Goal: Task Accomplishment & Management: Manage account settings

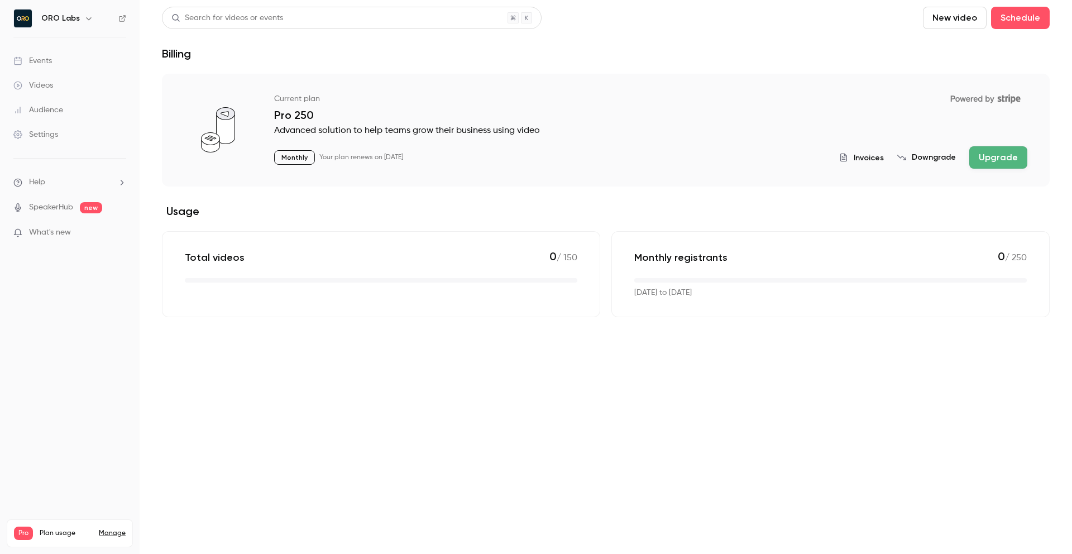
click at [584, 194] on section "Current plan Powered by Stripe Pro 250 Advanced solution to help teams grow the…" at bounding box center [605, 195] width 887 height 243
click at [56, 136] on div "Settings" at bounding box center [35, 134] width 45 height 11
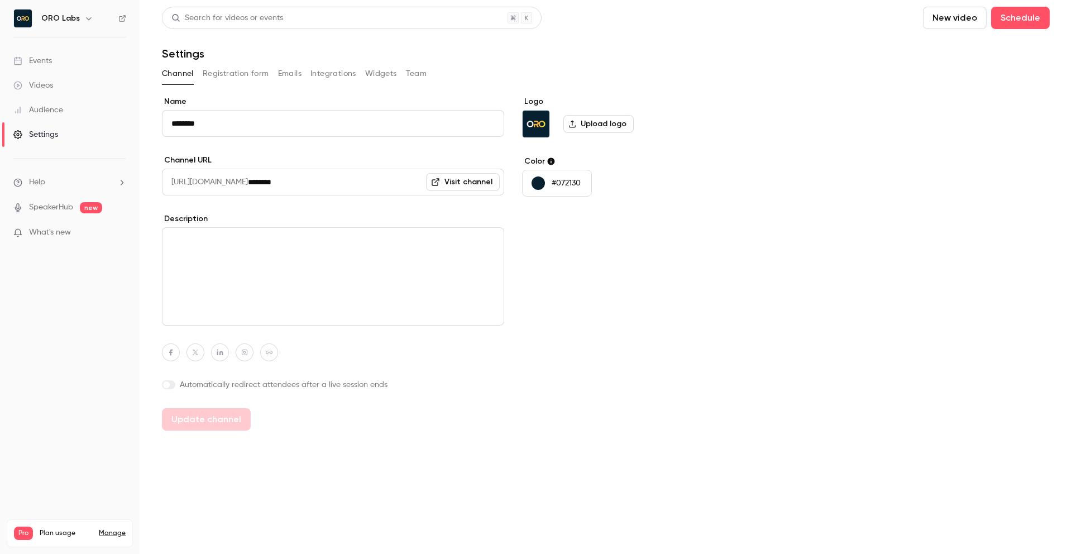
click at [238, 76] on button "Registration form" at bounding box center [236, 74] width 66 height 18
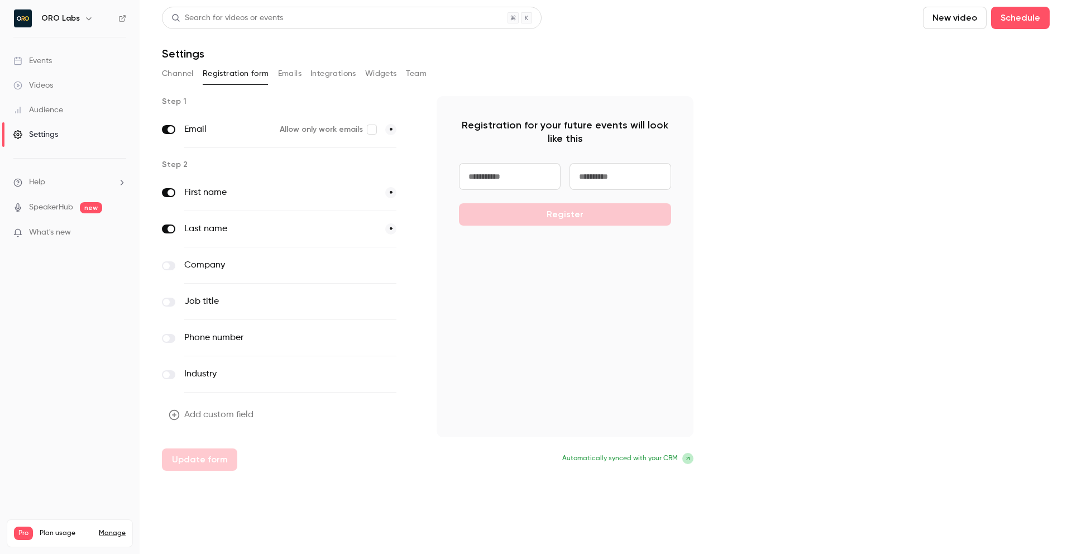
click at [174, 269] on div "Company optional" at bounding box center [290, 265] width 257 height 36
click at [168, 267] on span at bounding box center [166, 265] width 7 height 7
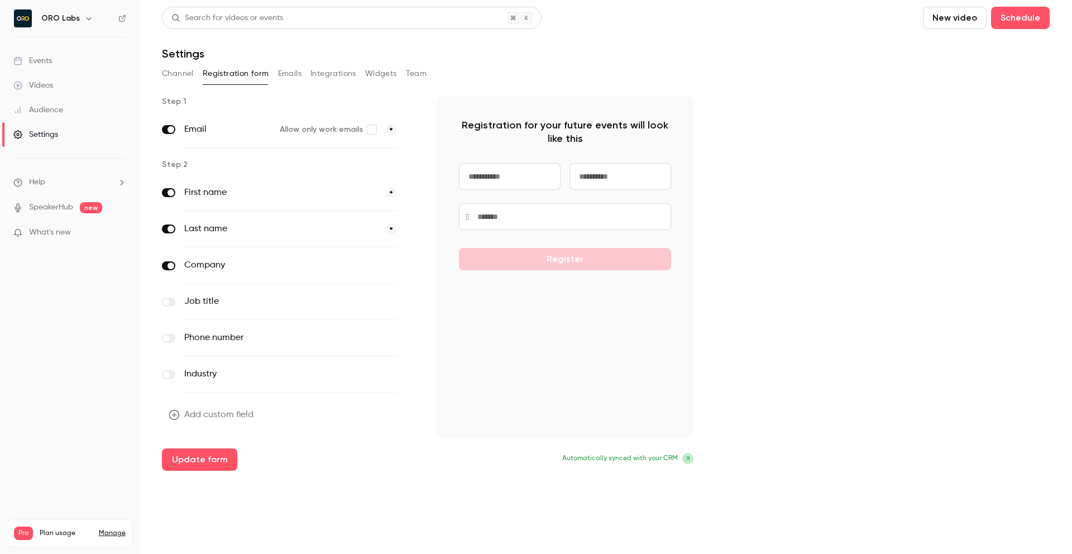
click at [167, 298] on label at bounding box center [168, 302] width 13 height 9
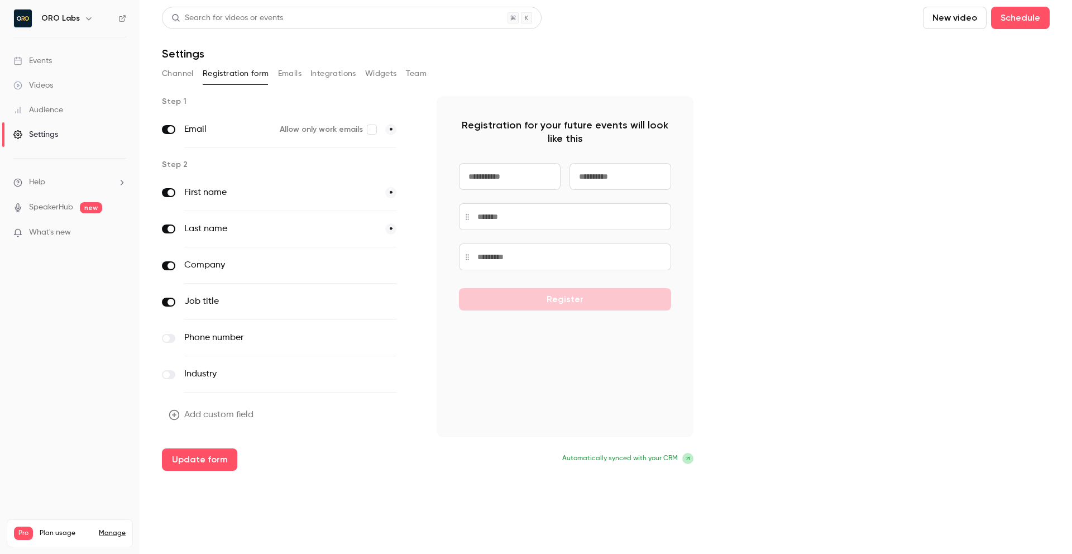
click at [167, 407] on button "Add custom field" at bounding box center [212, 415] width 100 height 22
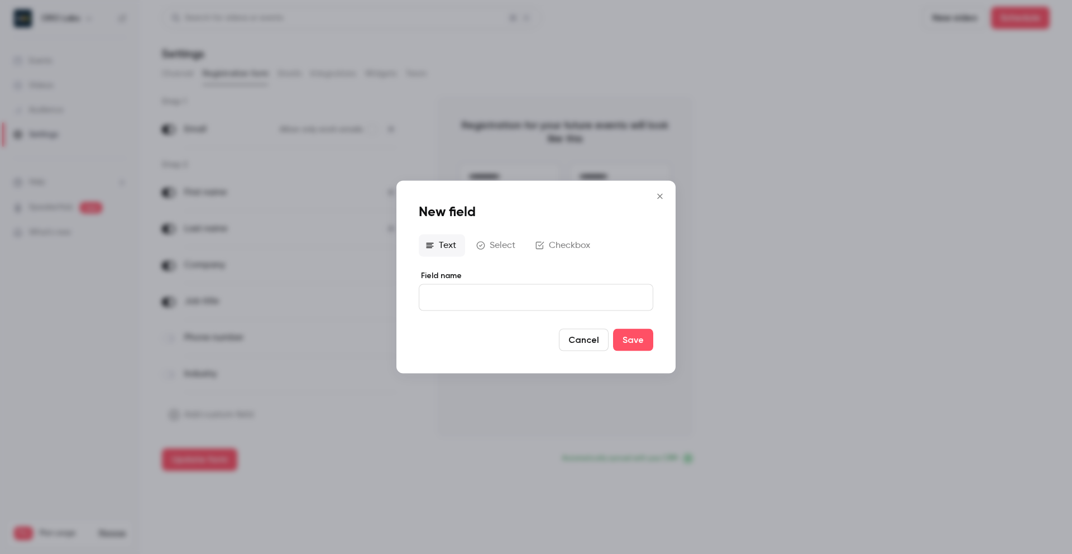
click at [539, 249] on icon "button" at bounding box center [539, 245] width 9 height 9
click at [656, 193] on icon "Close" at bounding box center [659, 195] width 13 height 9
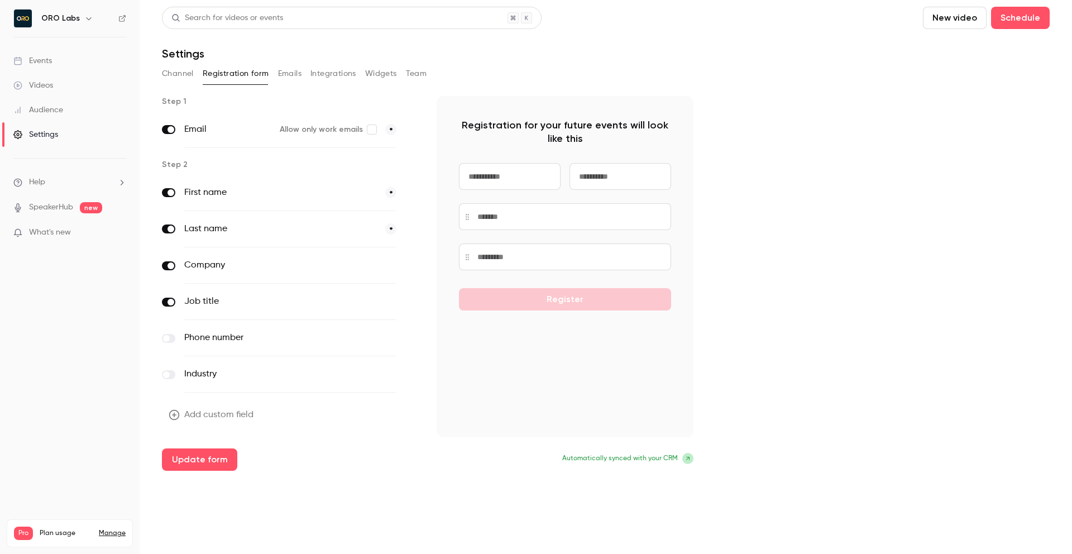
click at [337, 72] on button "Integrations" at bounding box center [333, 74] width 46 height 18
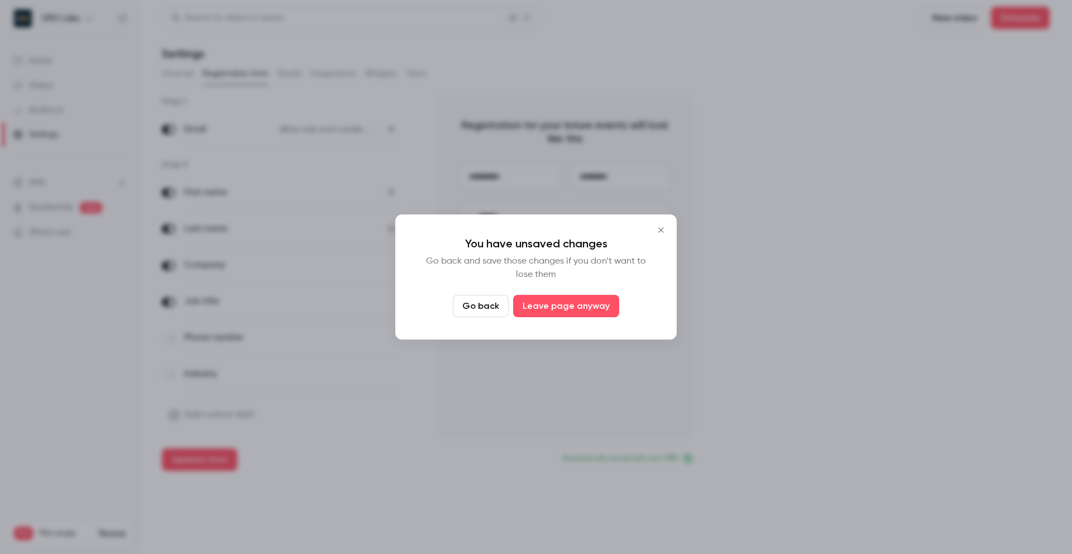
click at [663, 229] on icon "Close" at bounding box center [660, 229] width 13 height 9
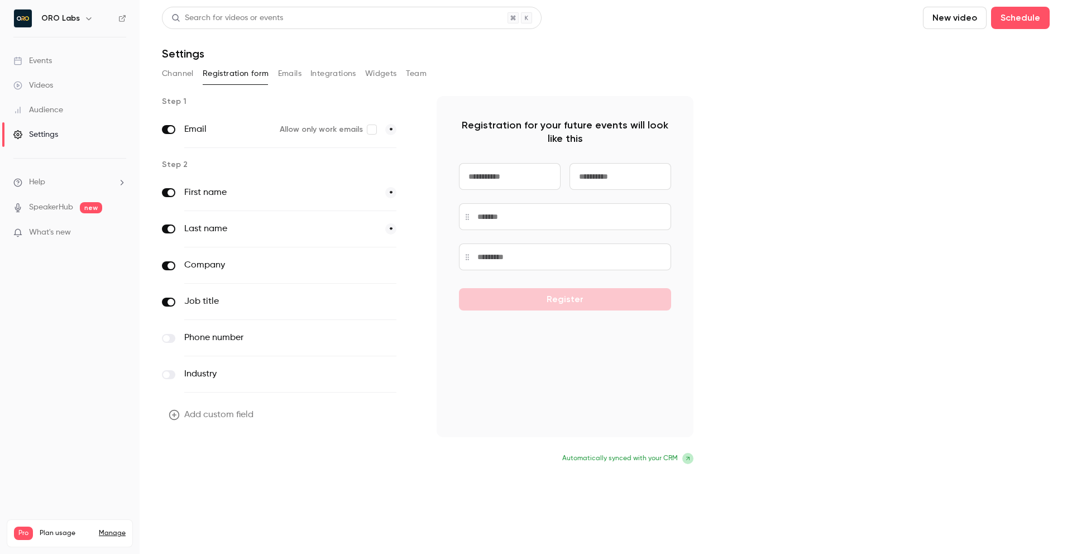
click at [213, 461] on button "Update form" at bounding box center [199, 459] width 75 height 22
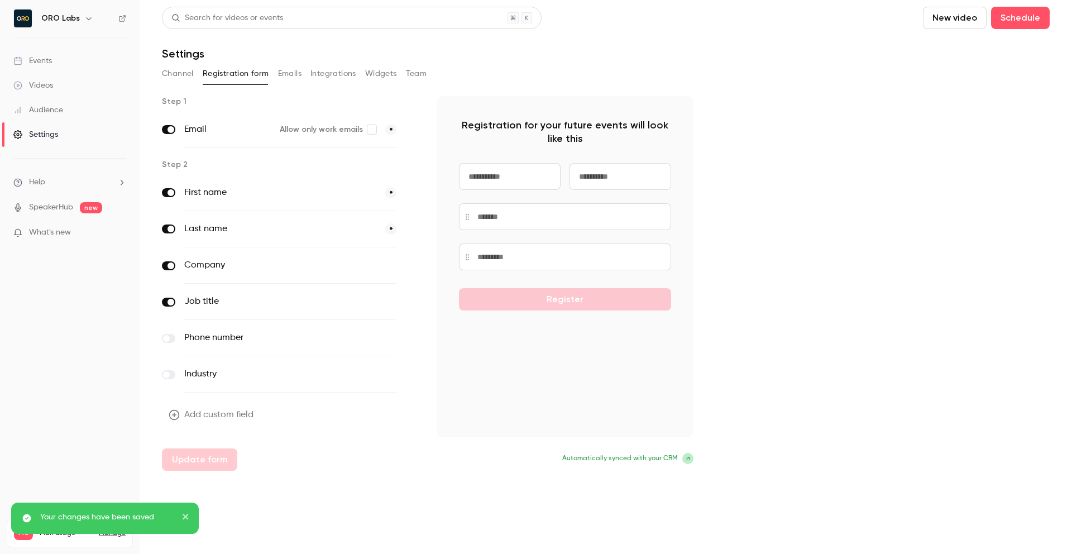
click at [329, 80] on button "Integrations" at bounding box center [333, 74] width 46 height 18
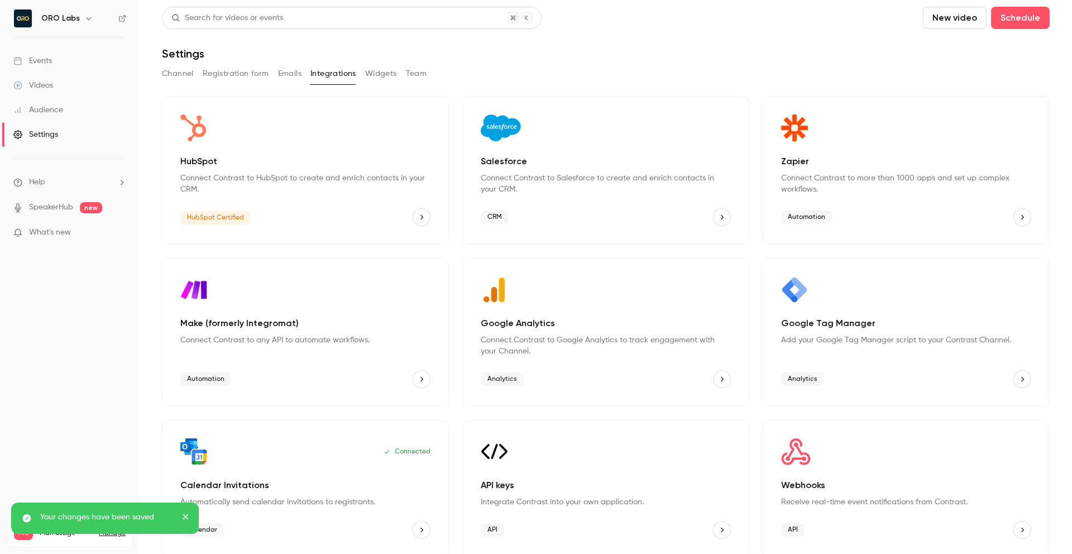
click at [296, 172] on p "Connect Contrast to HubSpot to create and enrich contacts in your CRM." at bounding box center [305, 183] width 250 height 22
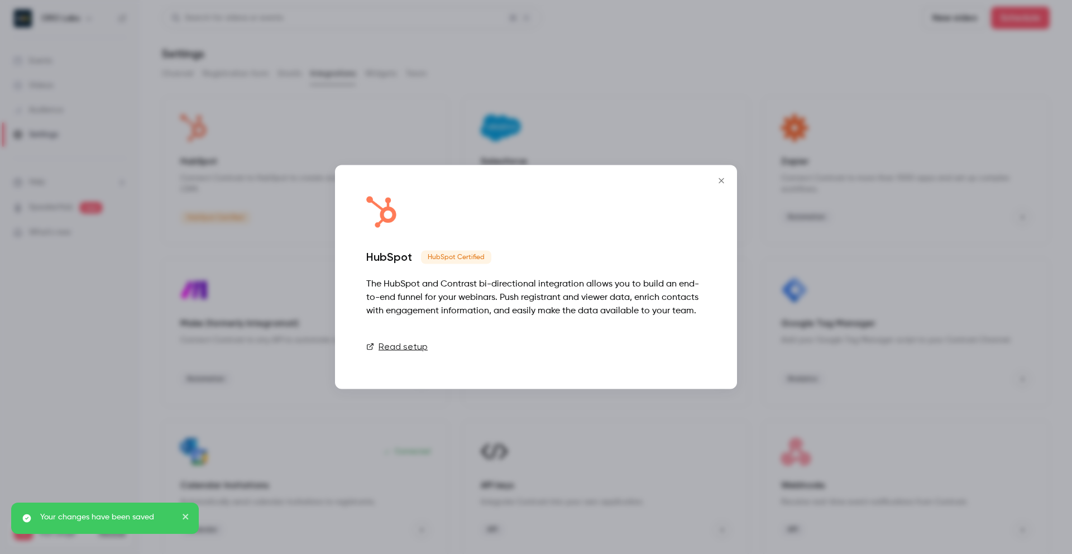
click at [683, 342] on link "Connect" at bounding box center [678, 346] width 56 height 22
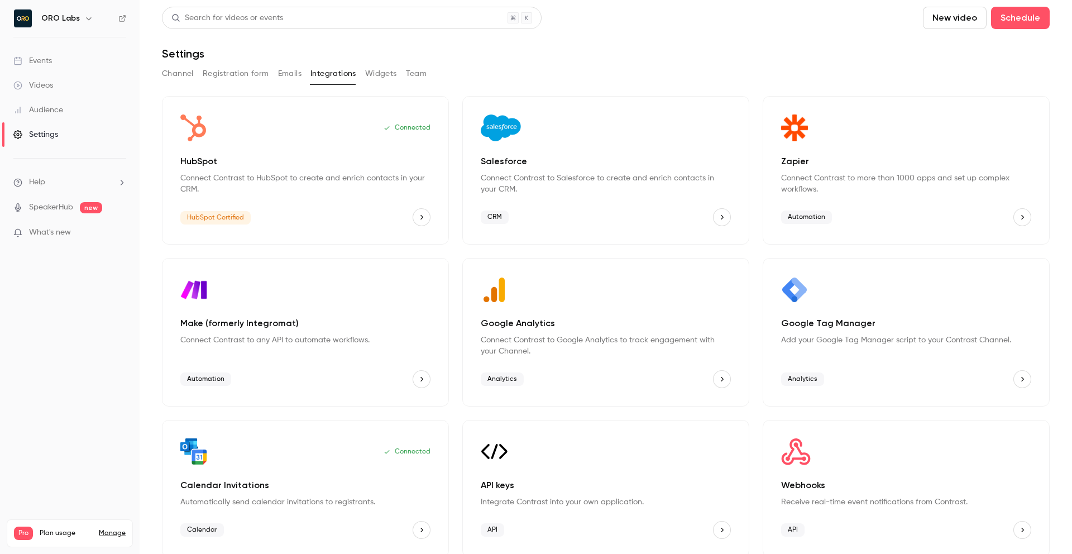
click at [253, 76] on button "Registration form" at bounding box center [236, 74] width 66 height 18
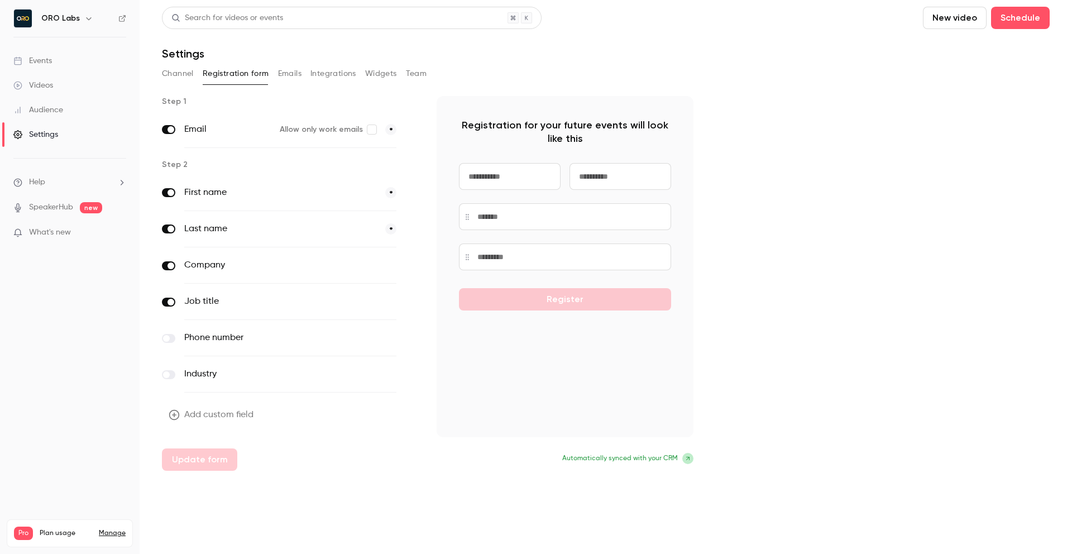
click at [203, 412] on button "Add custom field" at bounding box center [212, 415] width 100 height 22
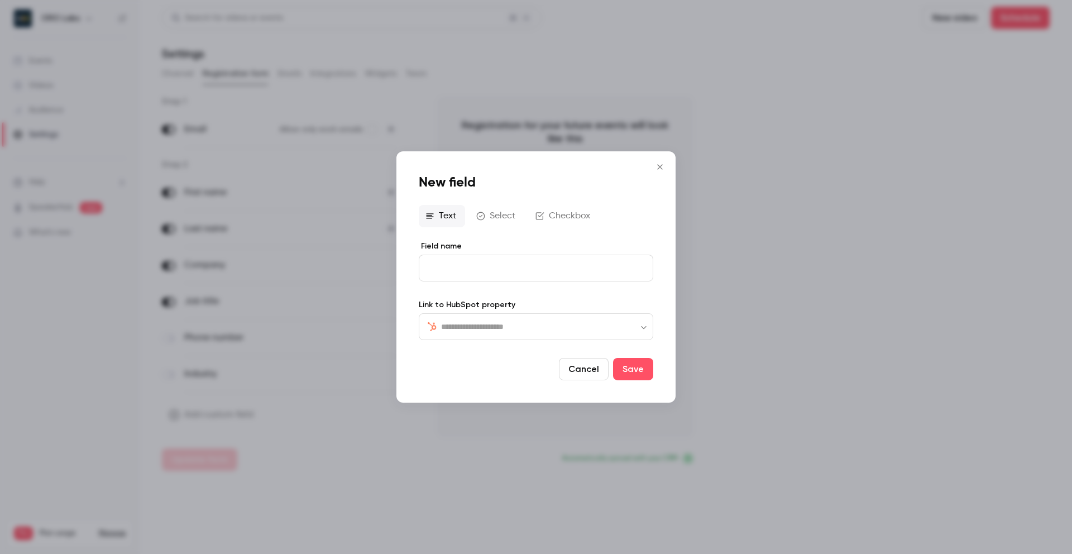
click at [496, 320] on input "text" at bounding box center [542, 326] width 203 height 13
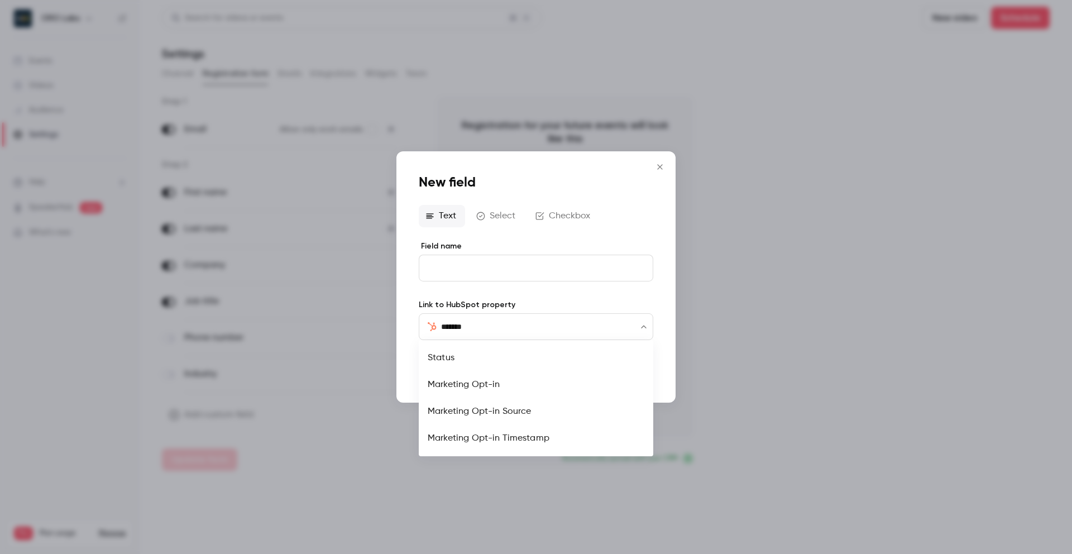
type input "********"
click at [470, 382] on li "Marketing Opt-in" at bounding box center [536, 384] width 234 height 27
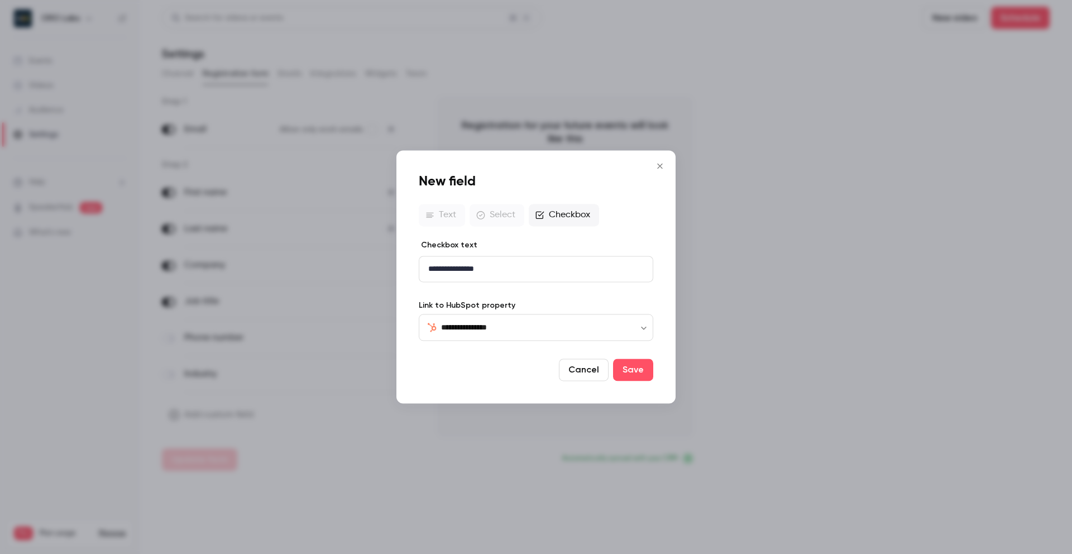
click at [495, 370] on div at bounding box center [487, 370] width 136 height 22
drag, startPoint x: 525, startPoint y: 265, endPoint x: 423, endPoint y: 261, distance: 102.2
click at [423, 261] on div "**********" at bounding box center [535, 268] width 233 height 25
click at [634, 376] on button "Save" at bounding box center [633, 370] width 40 height 22
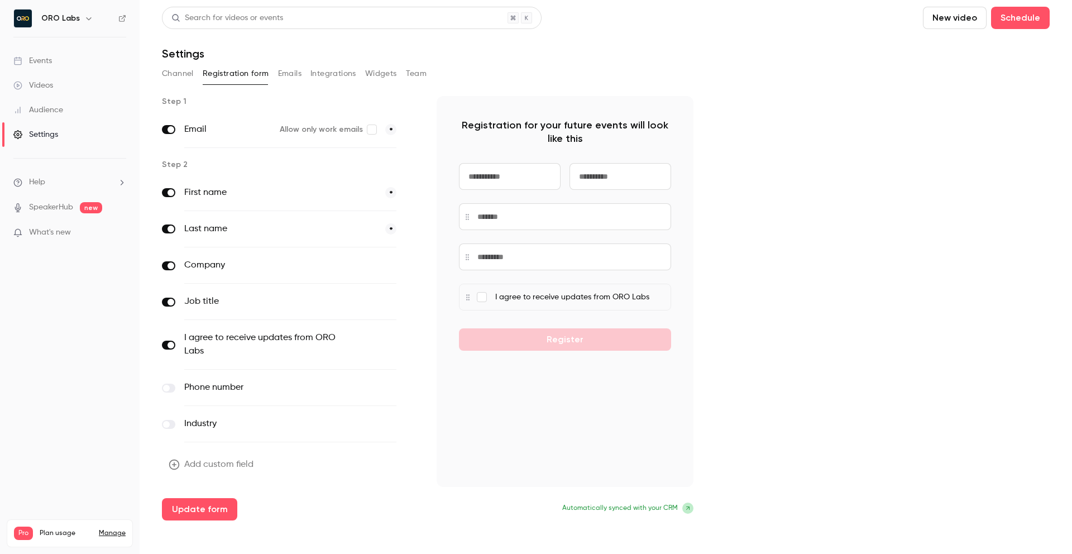
click at [287, 71] on button "Emails" at bounding box center [289, 74] width 23 height 18
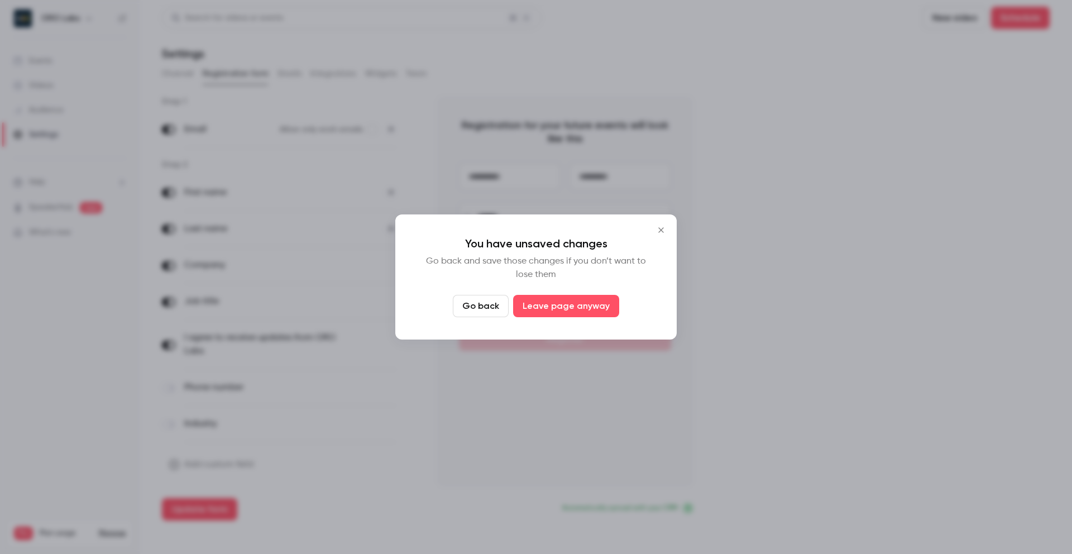
click at [665, 227] on icon "Close" at bounding box center [660, 229] width 13 height 9
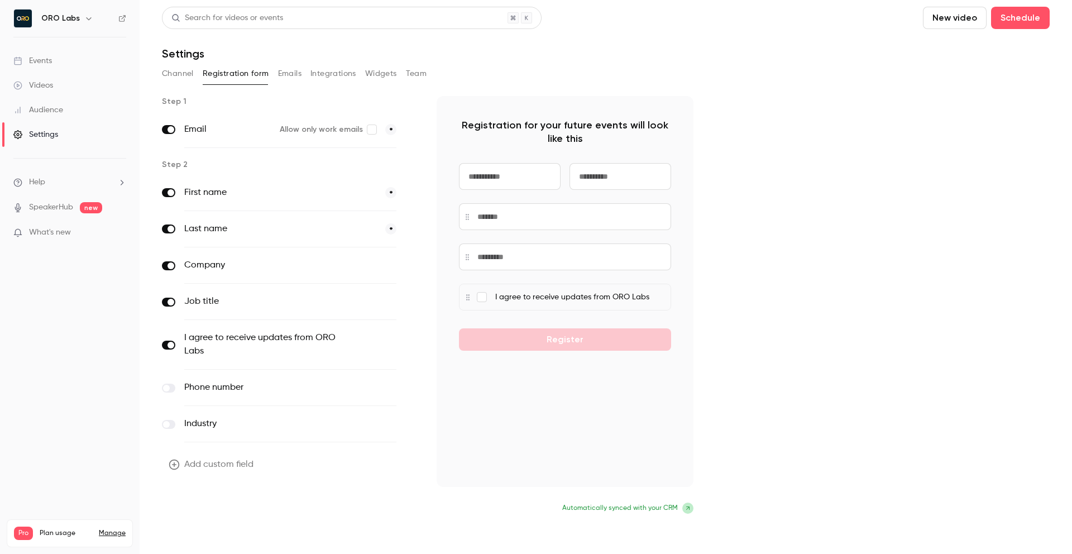
click at [216, 503] on button "Update form" at bounding box center [199, 509] width 75 height 22
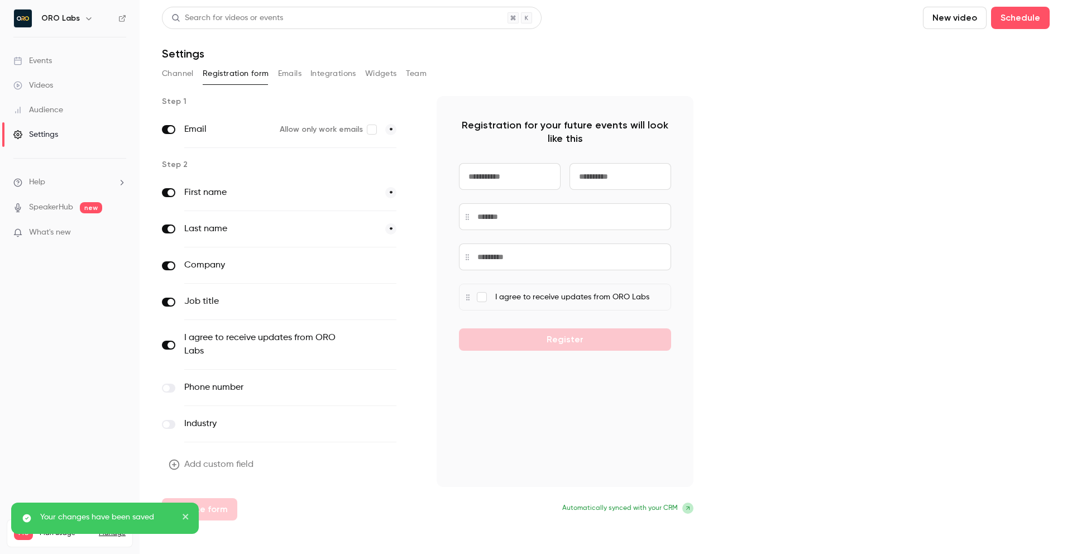
click at [286, 77] on button "Emails" at bounding box center [289, 74] width 23 height 18
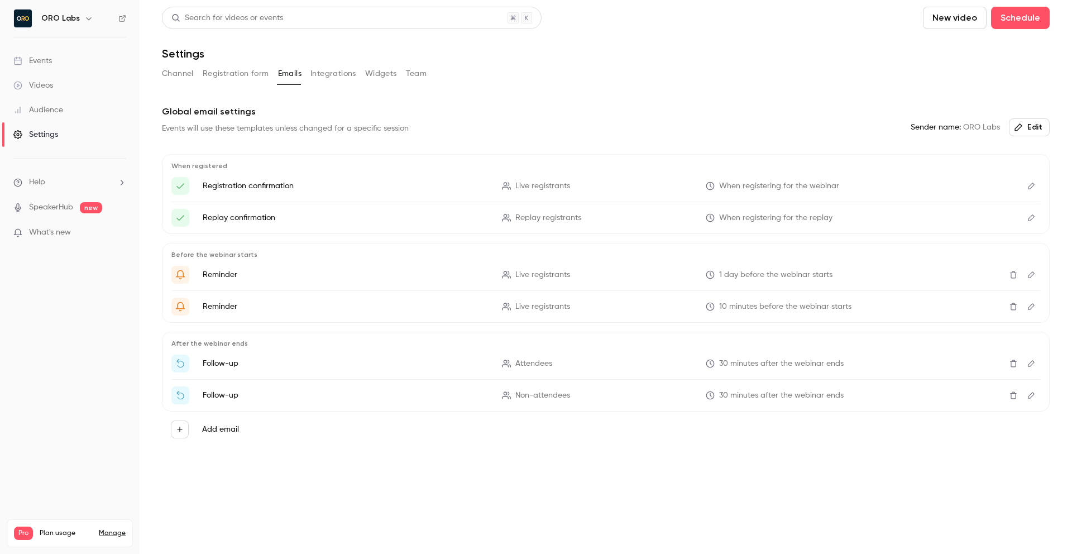
click at [382, 76] on button "Widgets" at bounding box center [381, 74] width 32 height 18
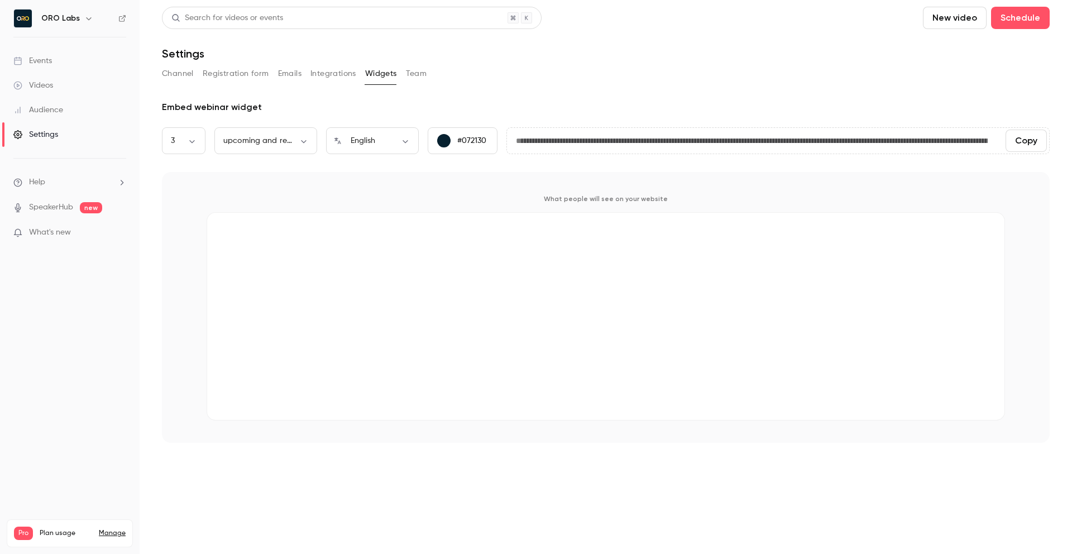
click at [334, 75] on button "Integrations" at bounding box center [333, 74] width 46 height 18
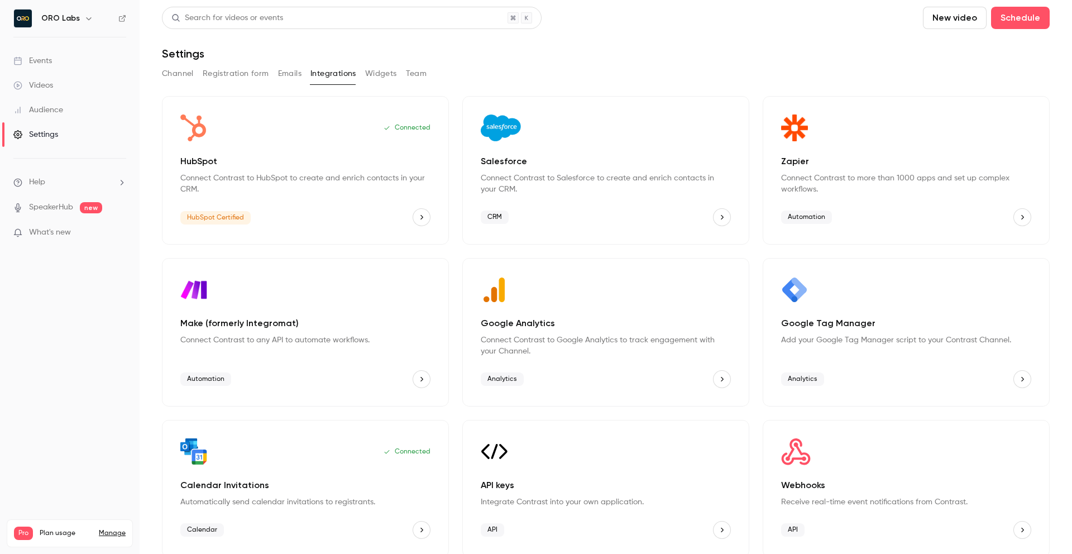
click at [175, 79] on button "Channel" at bounding box center [178, 74] width 32 height 18
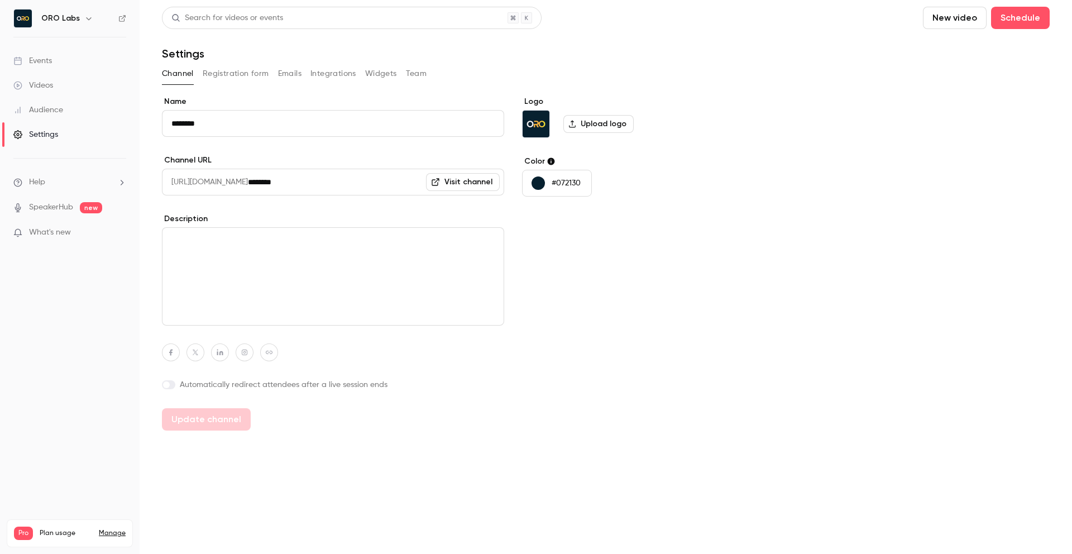
click at [473, 186] on link "Visit channel" at bounding box center [463, 182] width 74 height 18
click at [418, 75] on button "Team" at bounding box center [416, 74] width 21 height 18
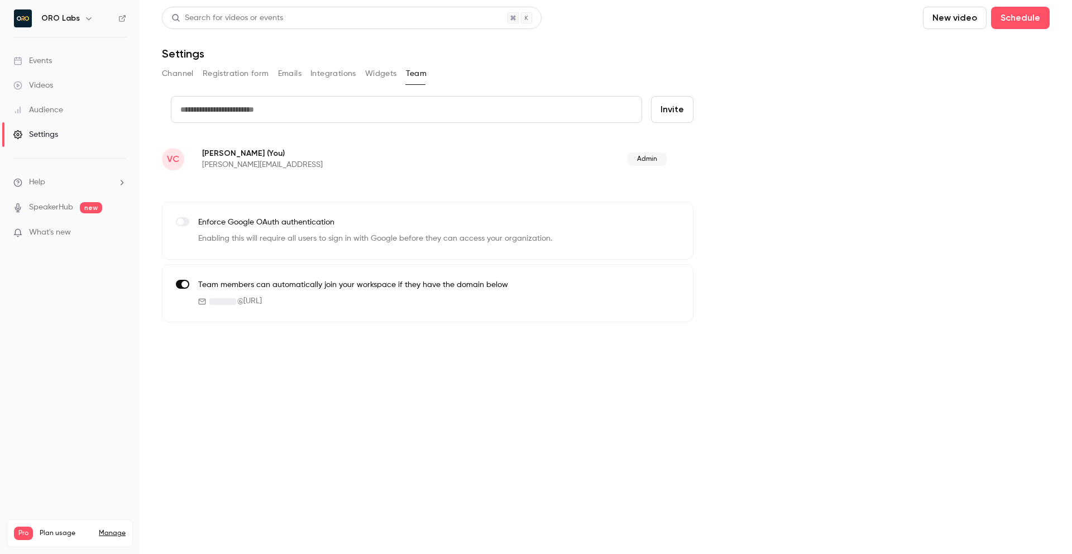
click at [185, 217] on label at bounding box center [182, 221] width 13 height 9
click at [457, 180] on div "credit card Invite VC Vlad Croitoru (You) vlad.croitoru@orolabs.ai Admin Enforc…" at bounding box center [605, 209] width 887 height 226
click at [100, 108] on link "Audience" at bounding box center [70, 110] width 140 height 25
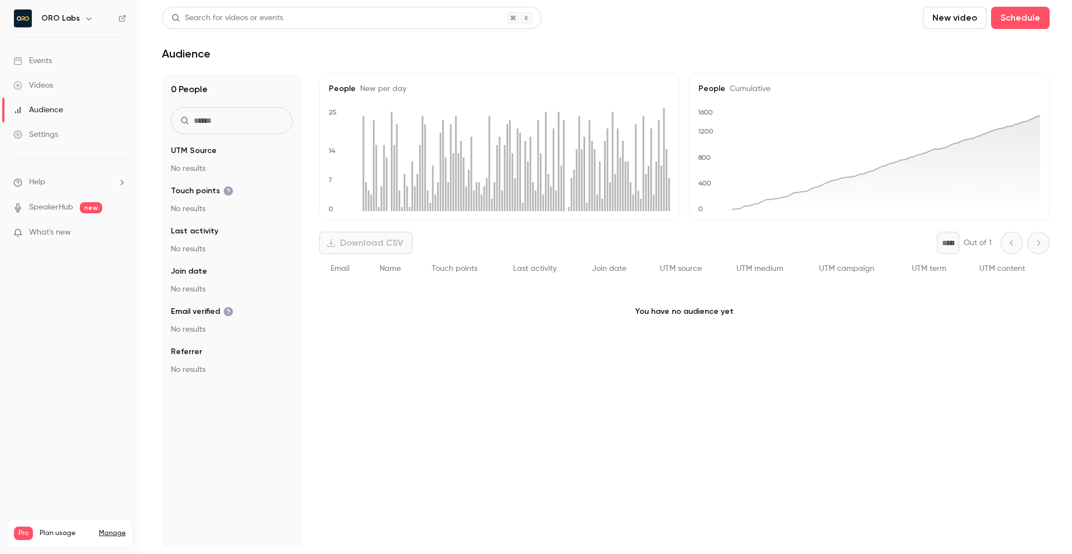
click at [73, 90] on link "Videos" at bounding box center [70, 85] width 140 height 25
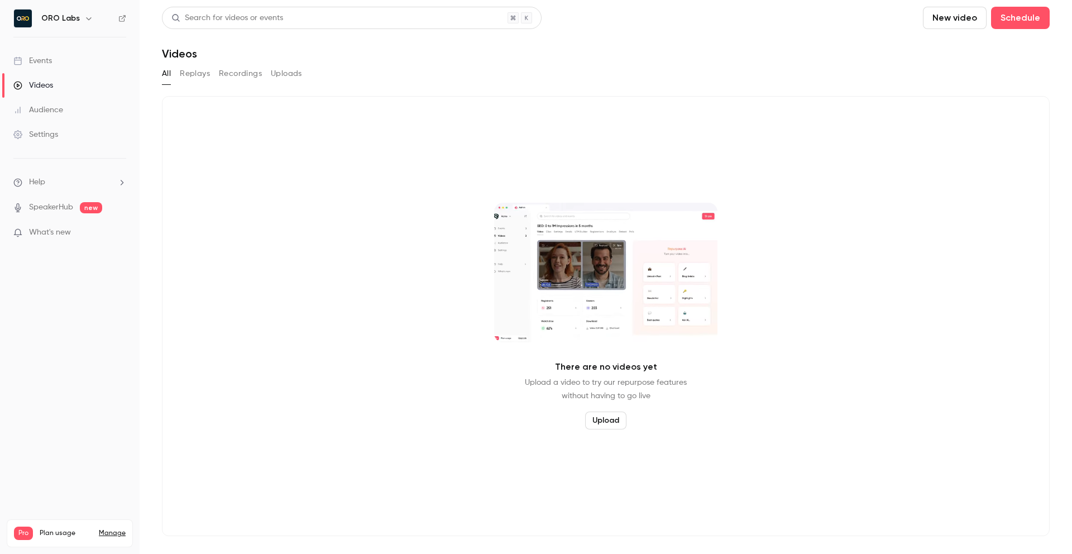
click at [69, 70] on link "Events" at bounding box center [70, 61] width 140 height 25
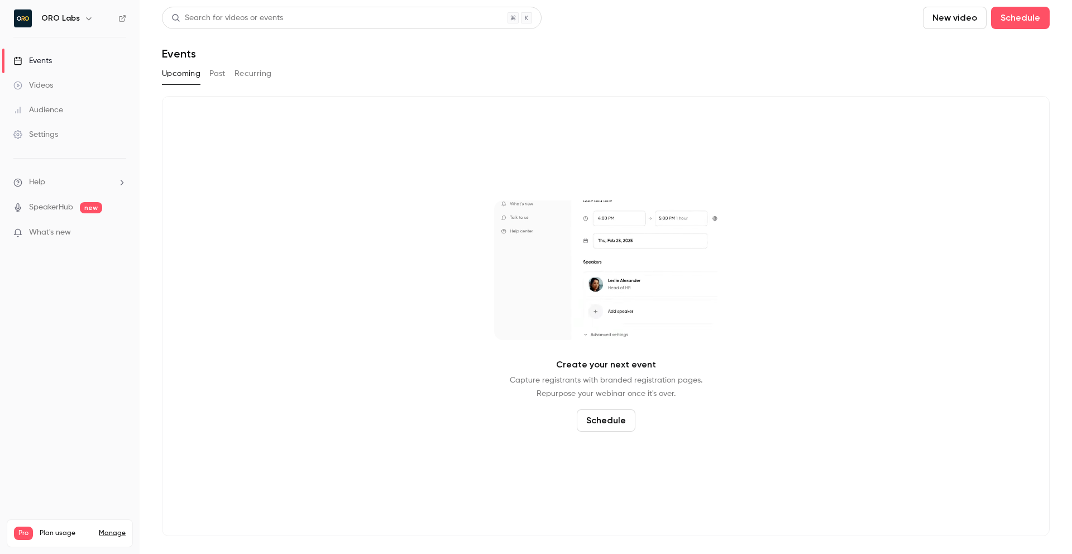
click at [65, 88] on link "Videos" at bounding box center [70, 85] width 140 height 25
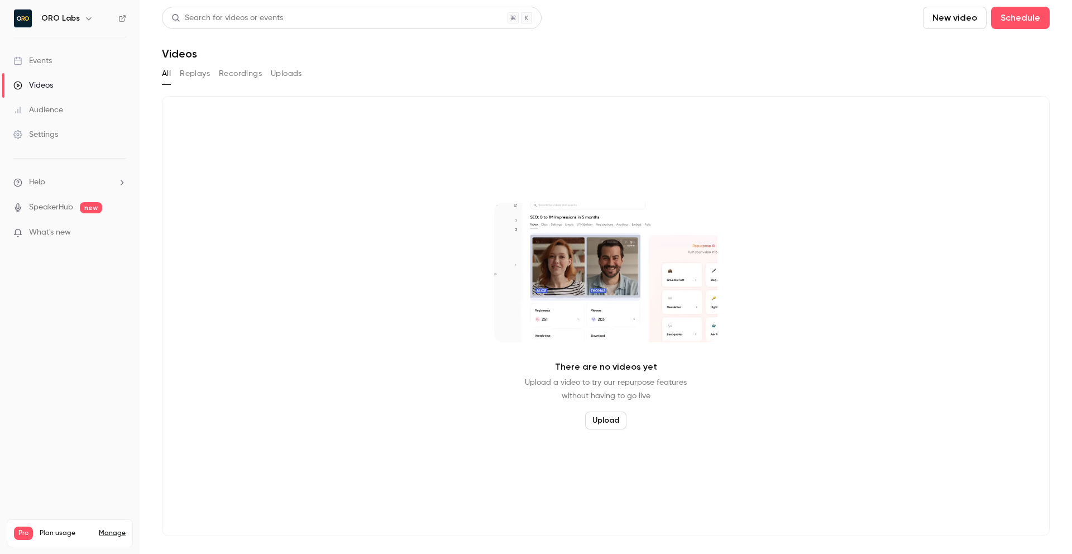
click at [64, 107] on link "Audience" at bounding box center [70, 110] width 140 height 25
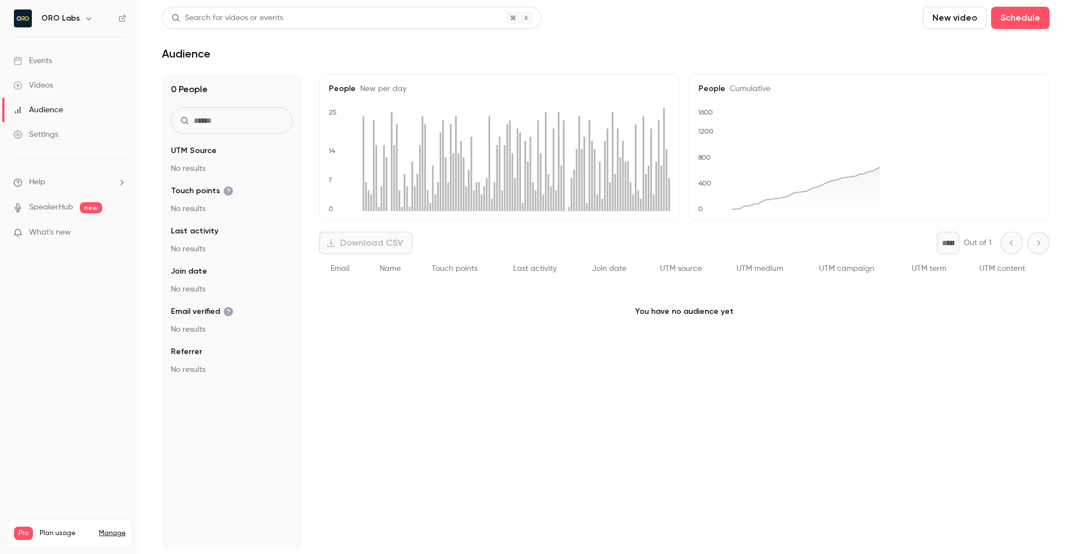
click at [64, 78] on link "Videos" at bounding box center [70, 85] width 140 height 25
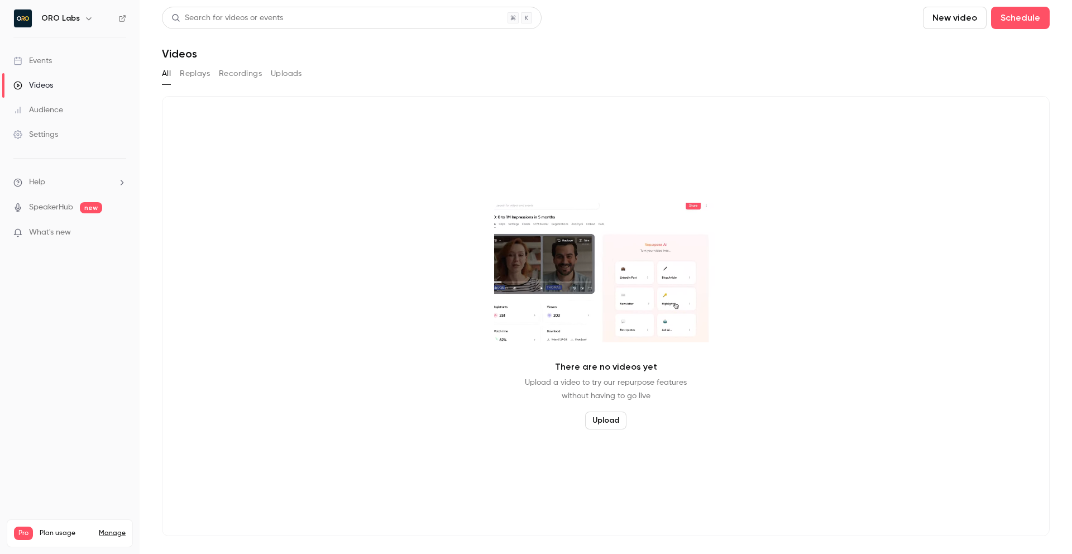
click at [70, 70] on link "Events" at bounding box center [70, 61] width 140 height 25
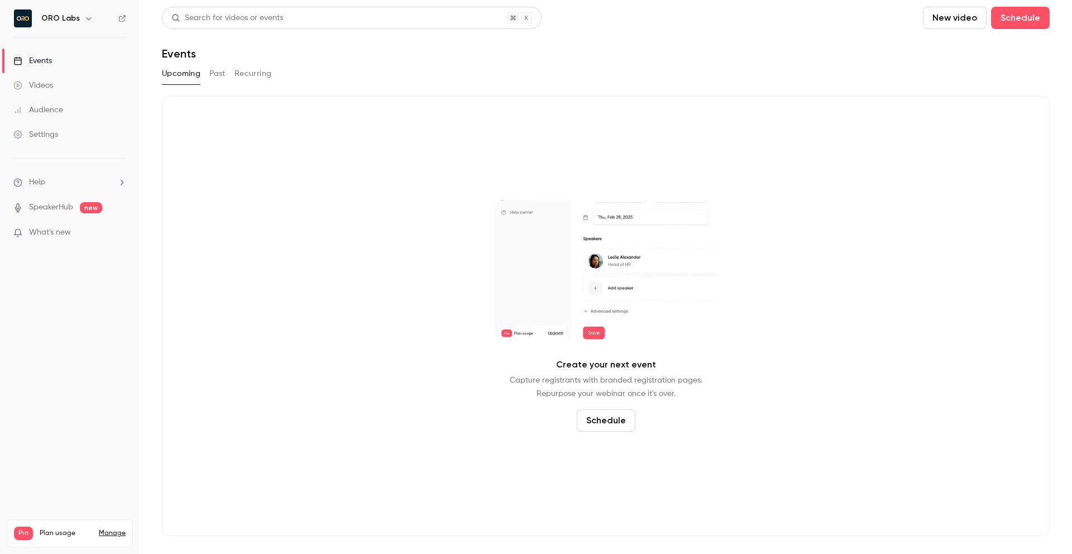
click at [55, 87] on link "Videos" at bounding box center [70, 85] width 140 height 25
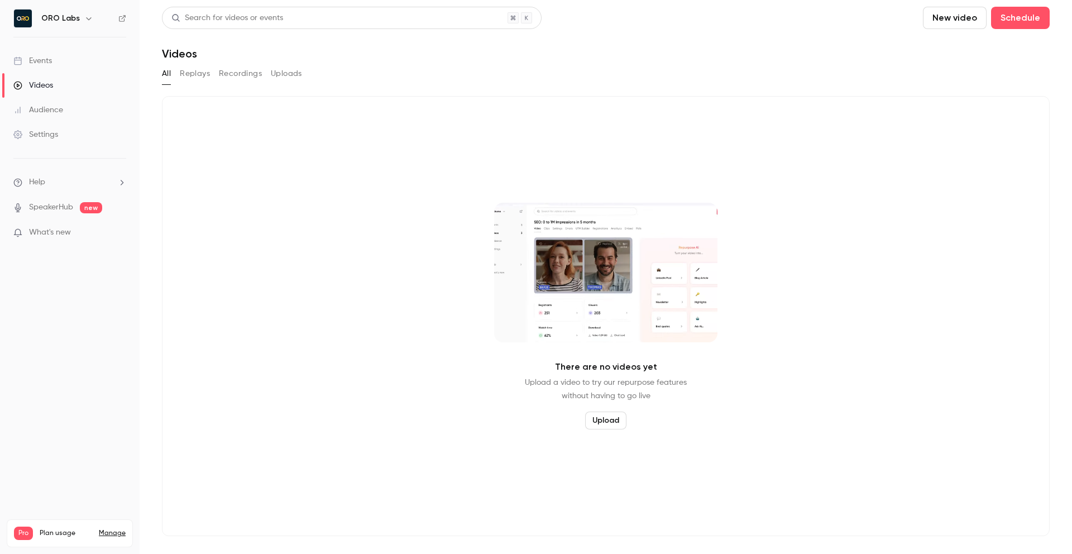
click at [66, 108] on link "Audience" at bounding box center [70, 110] width 140 height 25
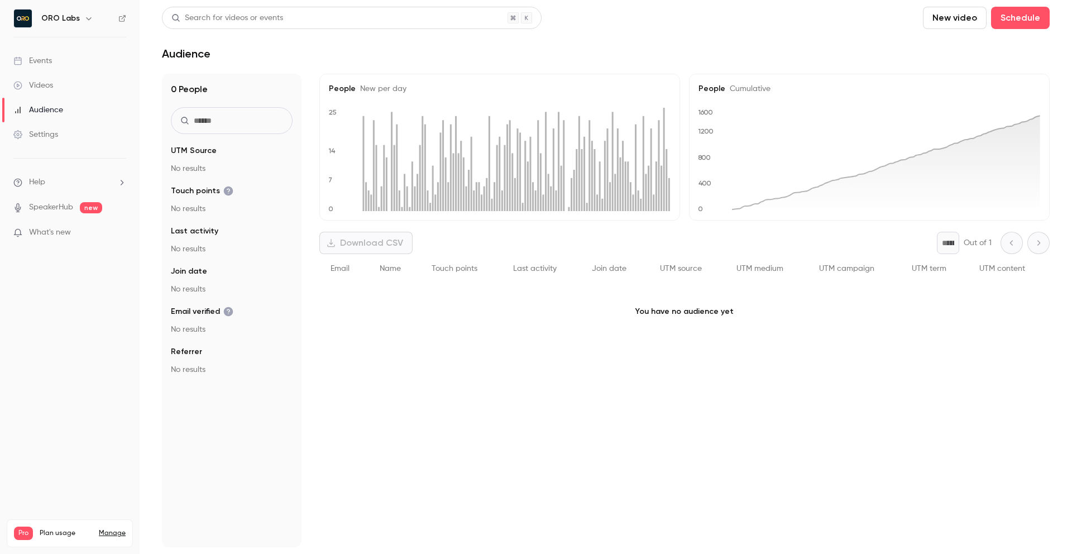
click at [47, 142] on link "Settings" at bounding box center [70, 134] width 140 height 25
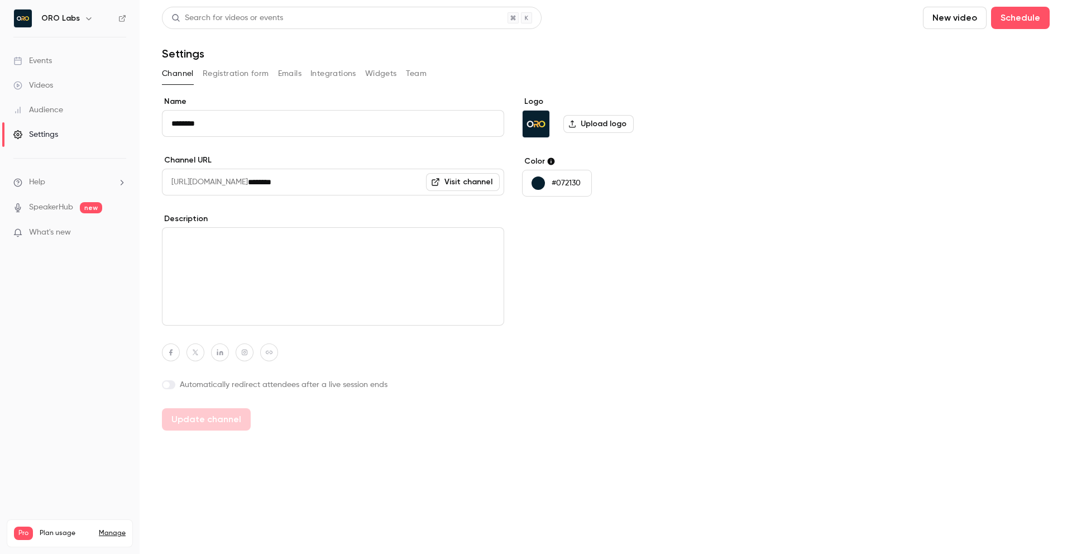
click at [241, 66] on button "Registration form" at bounding box center [236, 74] width 66 height 18
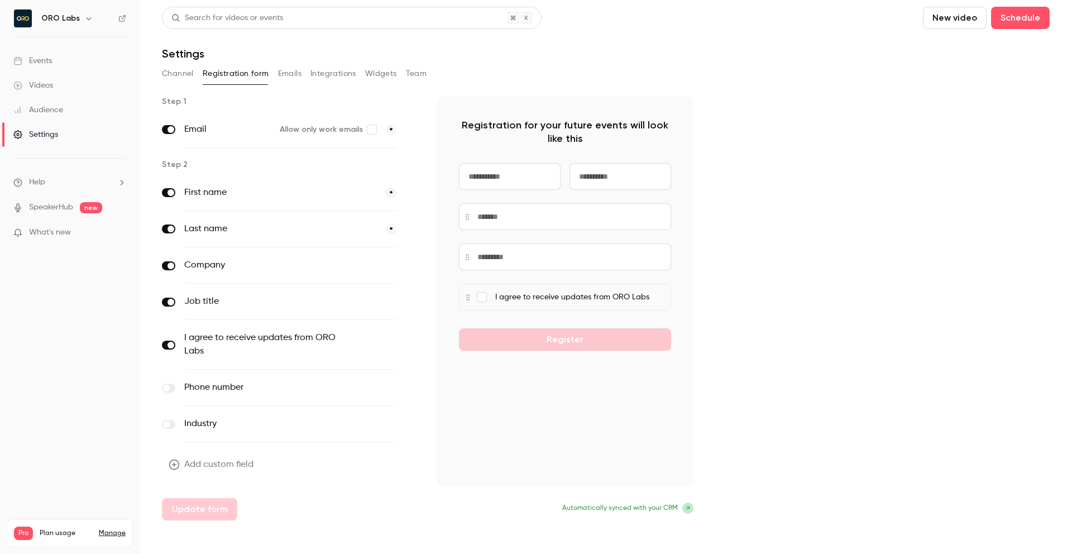
click at [299, 75] on button "Emails" at bounding box center [289, 74] width 23 height 18
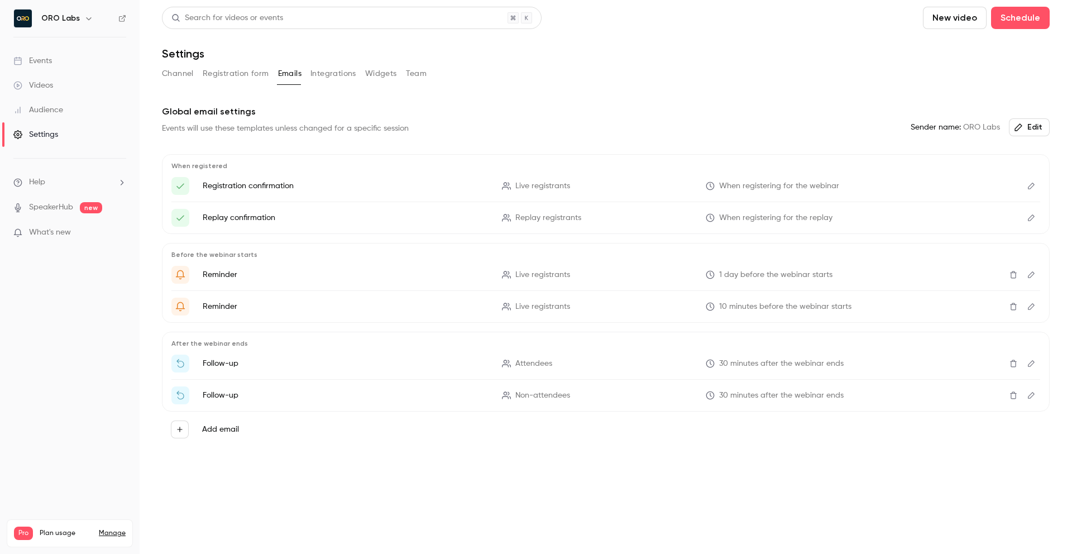
click at [320, 73] on button "Integrations" at bounding box center [333, 74] width 46 height 18
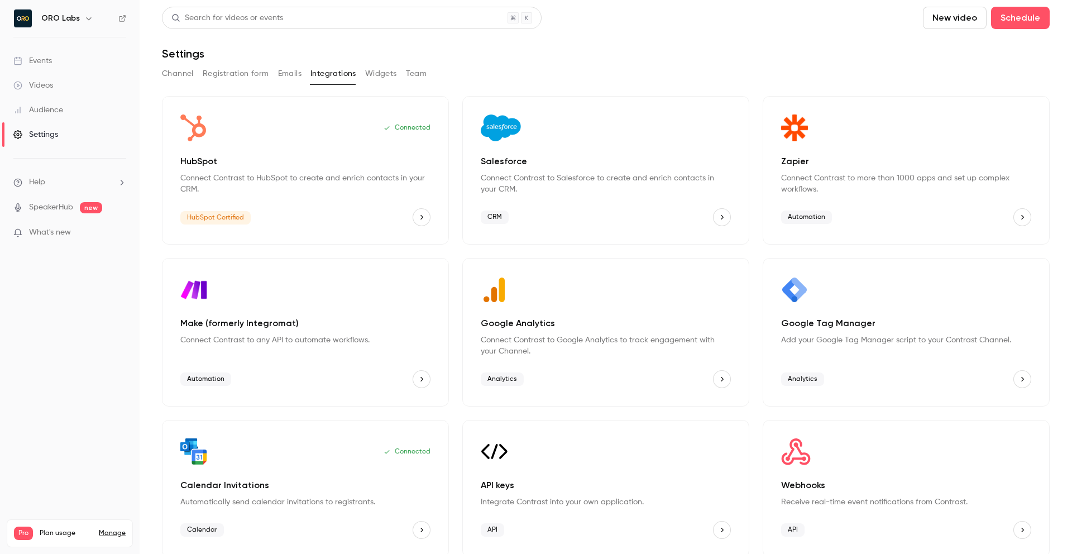
click at [373, 70] on button "Widgets" at bounding box center [381, 74] width 32 height 18
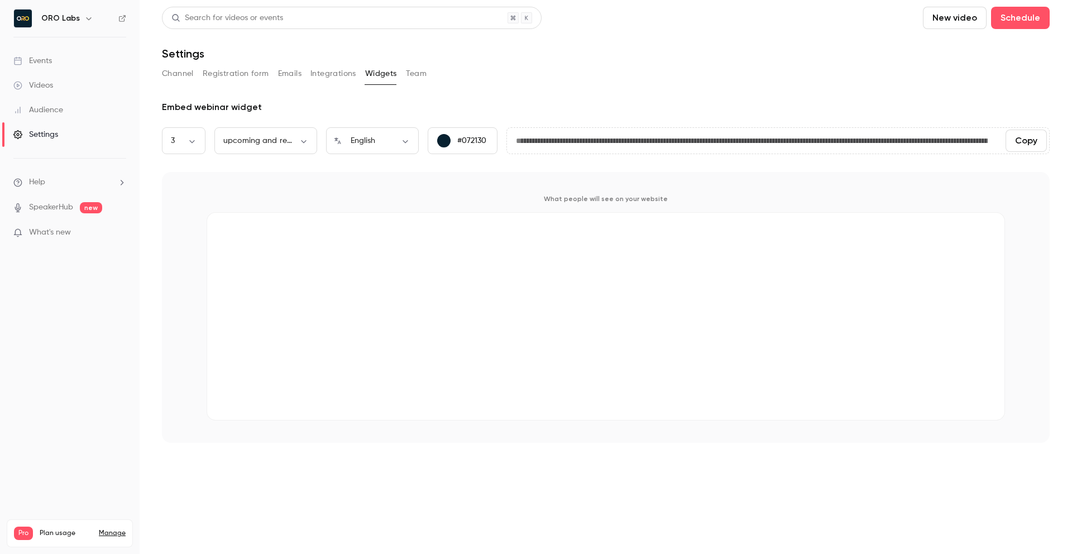
click at [402, 73] on div "Channel Registration form Emails Integrations Widgets Team" at bounding box center [605, 74] width 887 height 18
click at [423, 75] on button "Team" at bounding box center [416, 74] width 21 height 18
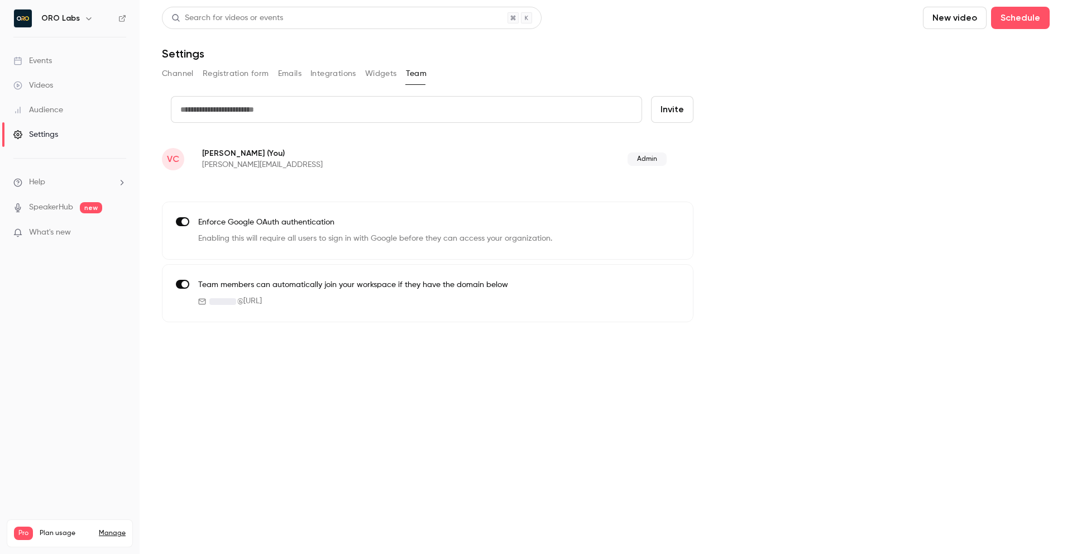
click at [186, 71] on button "Channel" at bounding box center [178, 74] width 32 height 18
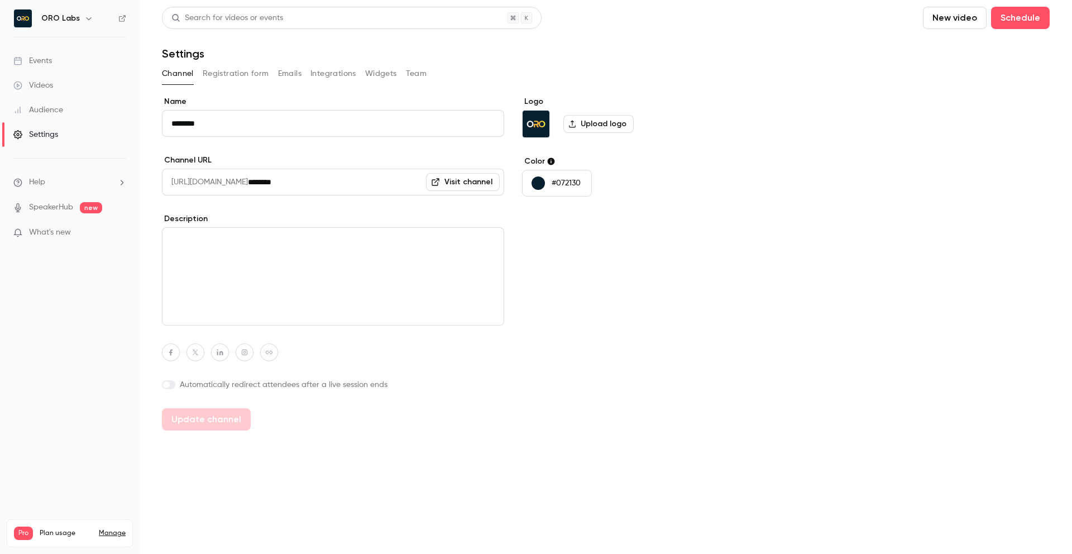
click at [726, 197] on div "Name ******** Channel URL https://watch.getcontrast.io/ ******** Visit channel …" at bounding box center [605, 263] width 887 height 334
click at [88, 52] on link "Events" at bounding box center [70, 61] width 140 height 25
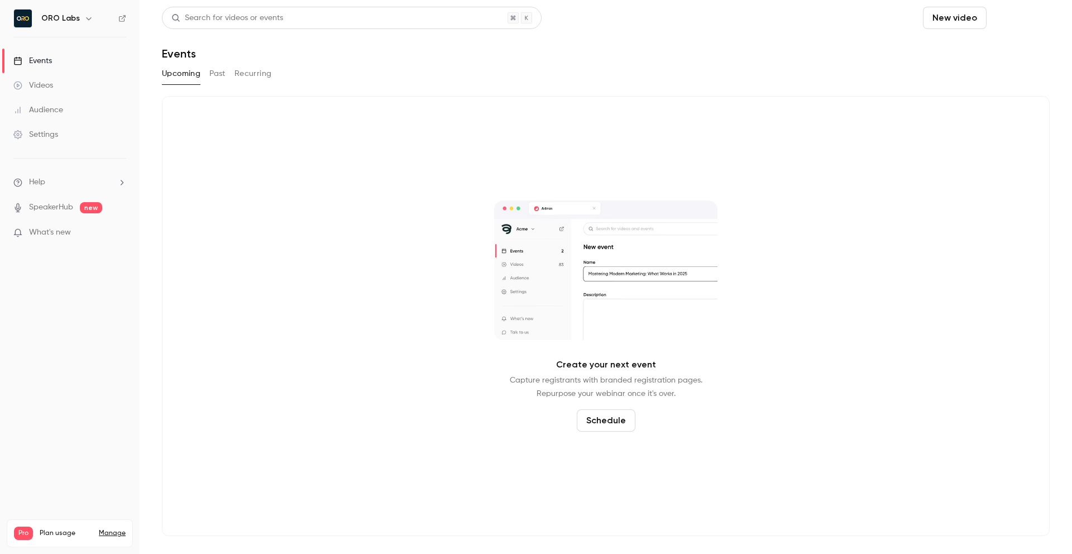
click at [1016, 18] on button "Schedule" at bounding box center [1020, 18] width 59 height 22
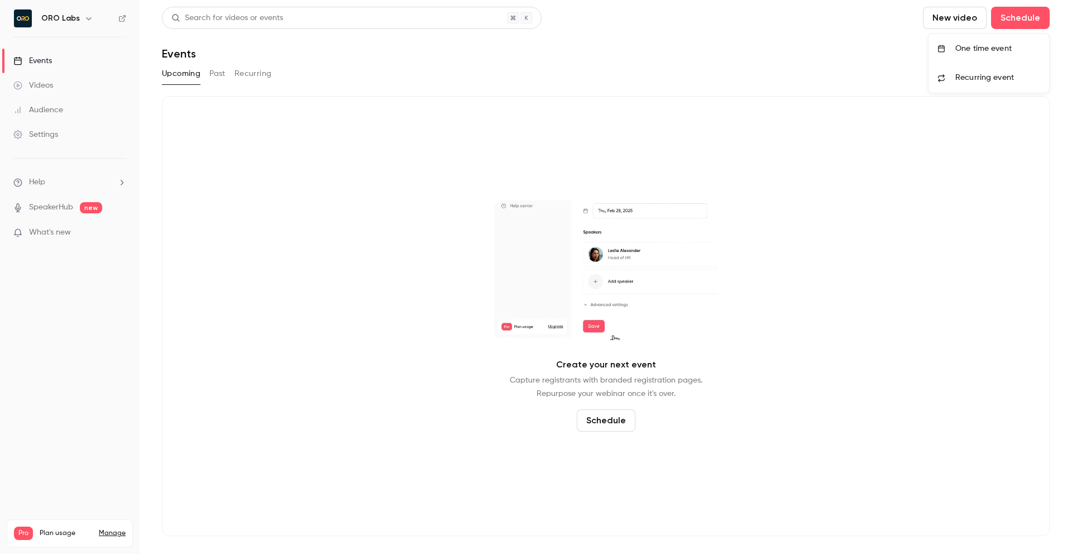
click at [956, 51] on div "One time event" at bounding box center [997, 48] width 85 height 11
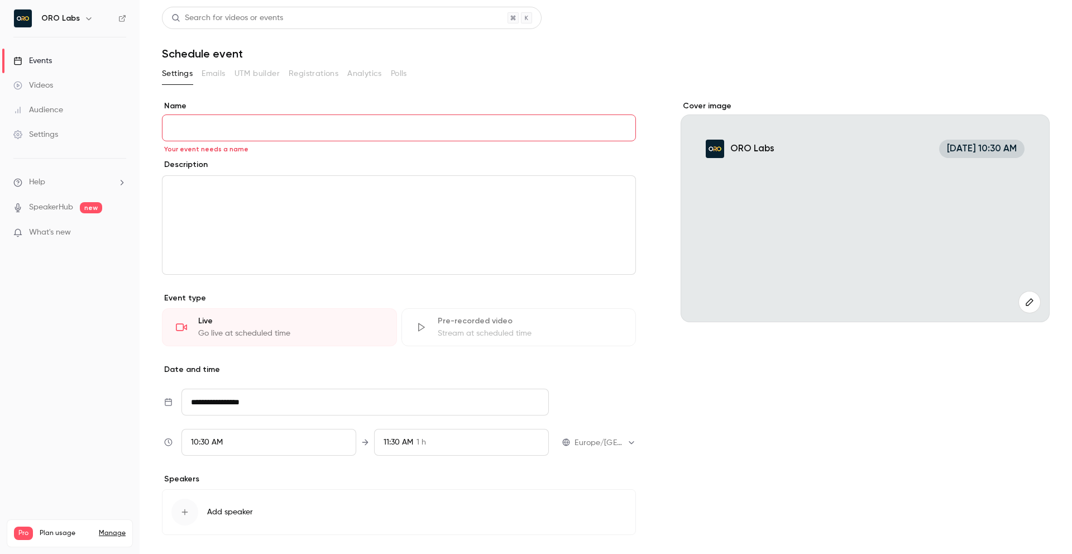
click at [511, 78] on div "Settings Emails UTM builder Registrations Analytics Polls" at bounding box center [605, 74] width 887 height 18
click at [553, 82] on div "Settings Emails UTM builder Registrations Analytics Polls" at bounding box center [605, 74] width 887 height 18
click at [47, 131] on div "Settings" at bounding box center [35, 134] width 45 height 11
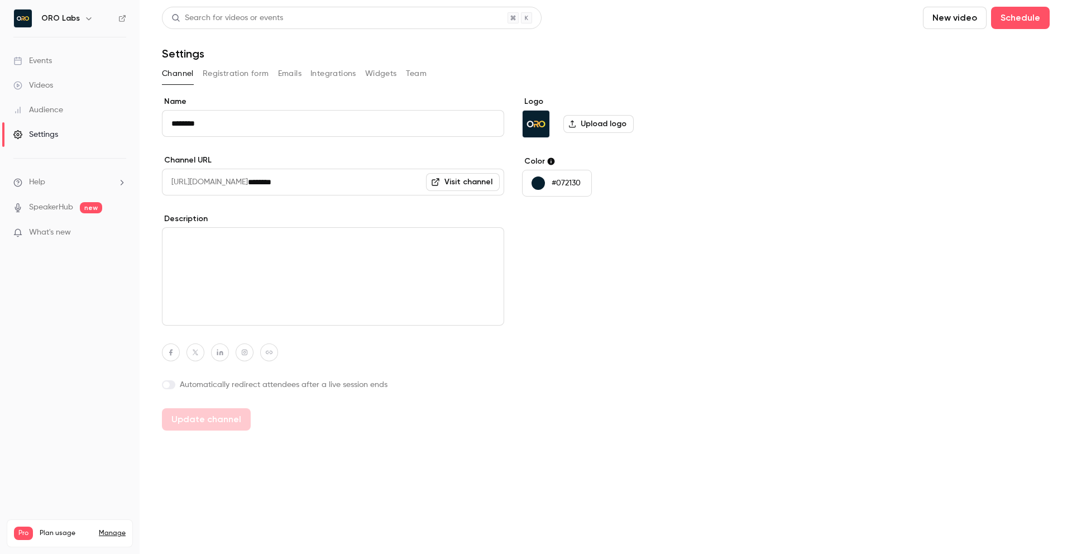
click at [670, 228] on div "Logo Upload logo Color #072130" at bounding box center [607, 263] width 171 height 334
click at [70, 70] on link "Events" at bounding box center [70, 61] width 140 height 25
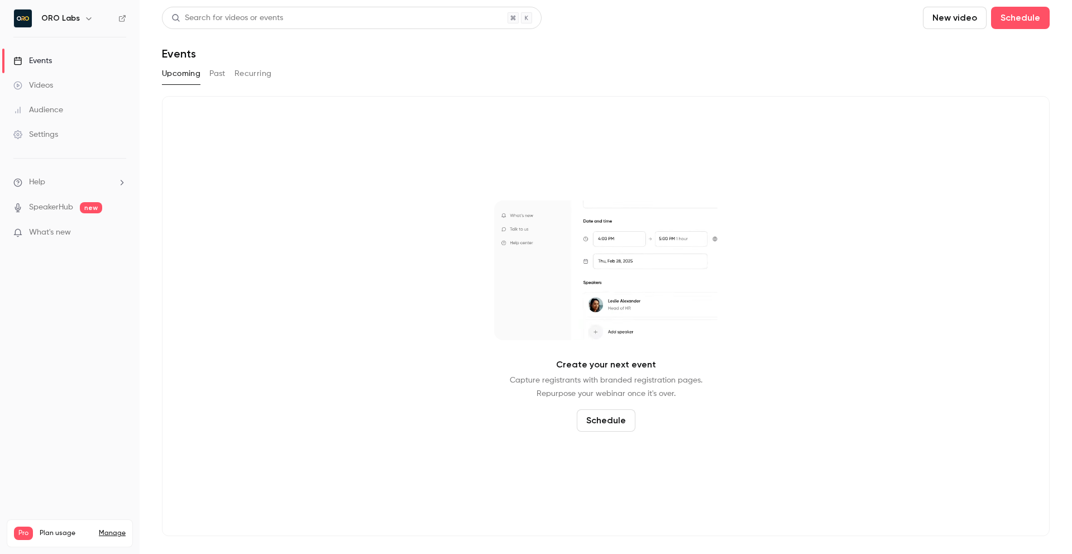
click at [71, 79] on link "Videos" at bounding box center [70, 85] width 140 height 25
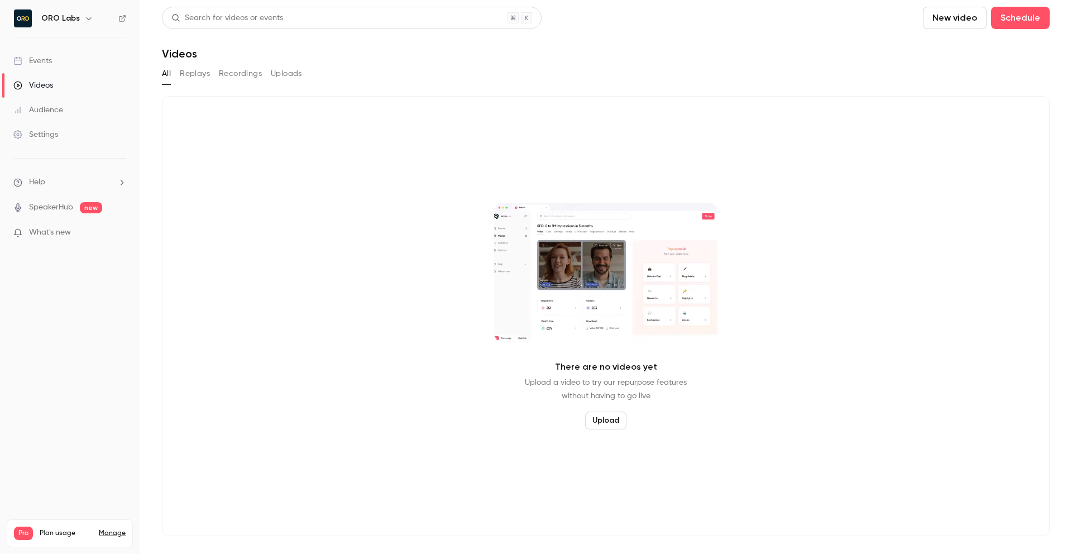
click at [69, 108] on link "Audience" at bounding box center [70, 110] width 140 height 25
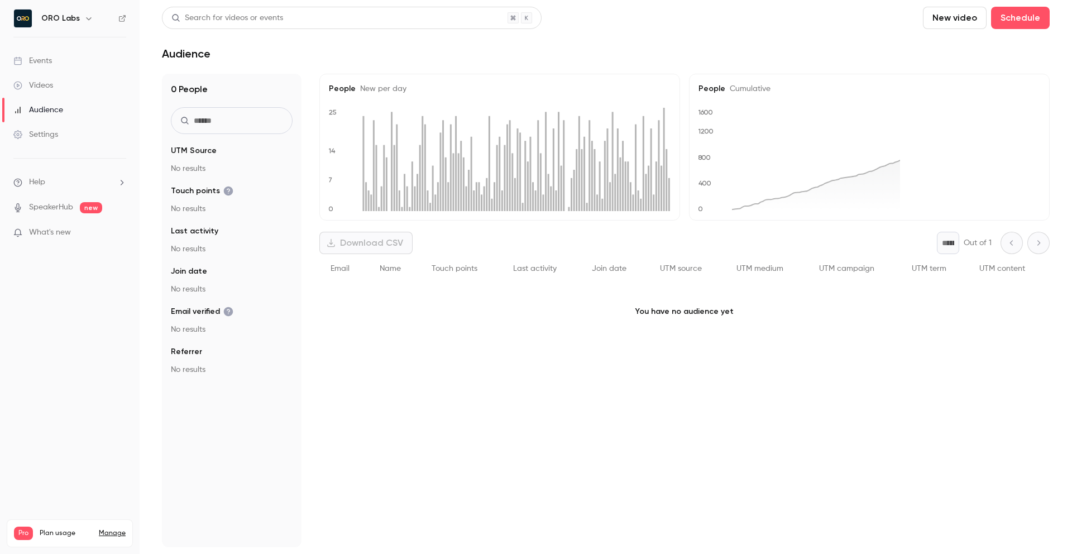
click at [69, 136] on link "Settings" at bounding box center [70, 134] width 140 height 25
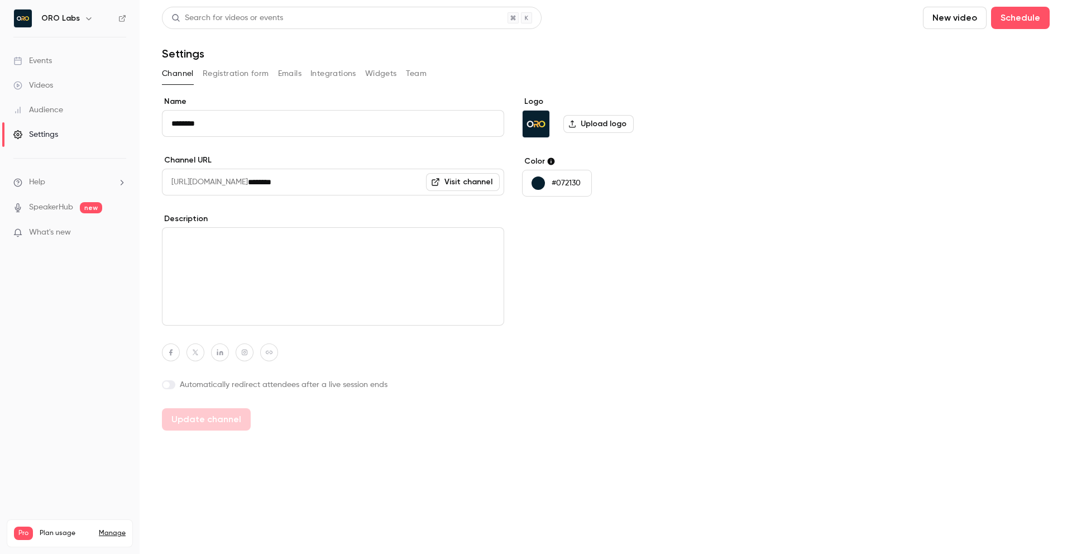
click at [55, 233] on span "What's new" at bounding box center [50, 233] width 42 height 12
click at [870, 343] on div at bounding box center [536, 277] width 1072 height 554
click at [691, 231] on div "Logo Upload logo Color #072130" at bounding box center [607, 263] width 171 height 334
click at [675, 42] on header "Search for videos or events New video Schedule Settings" at bounding box center [605, 34] width 887 height 54
click at [243, 71] on button "Registration form" at bounding box center [236, 74] width 66 height 18
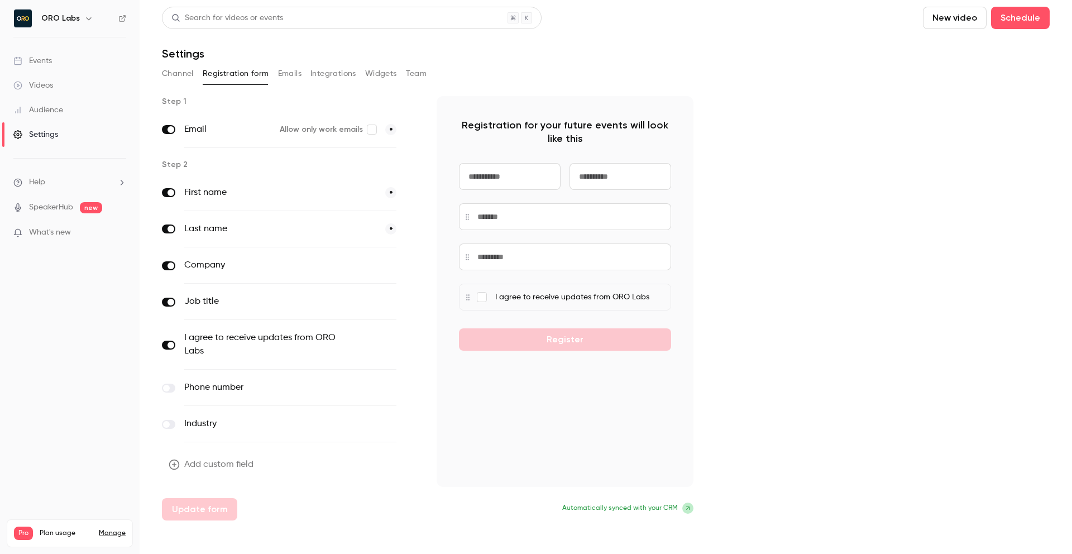
click at [292, 74] on button "Emails" at bounding box center [289, 74] width 23 height 18
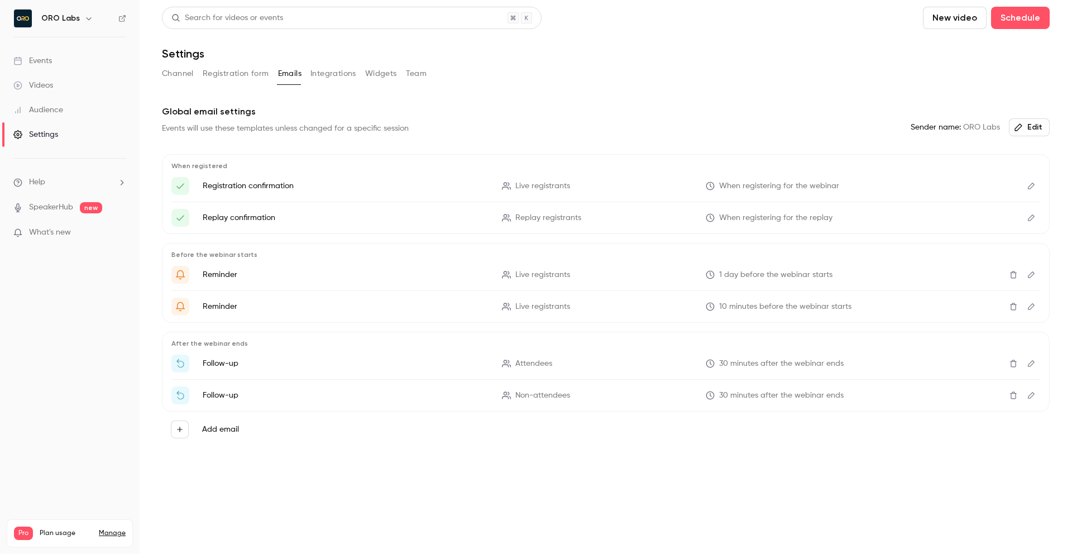
click at [241, 78] on button "Registration form" at bounding box center [236, 74] width 66 height 18
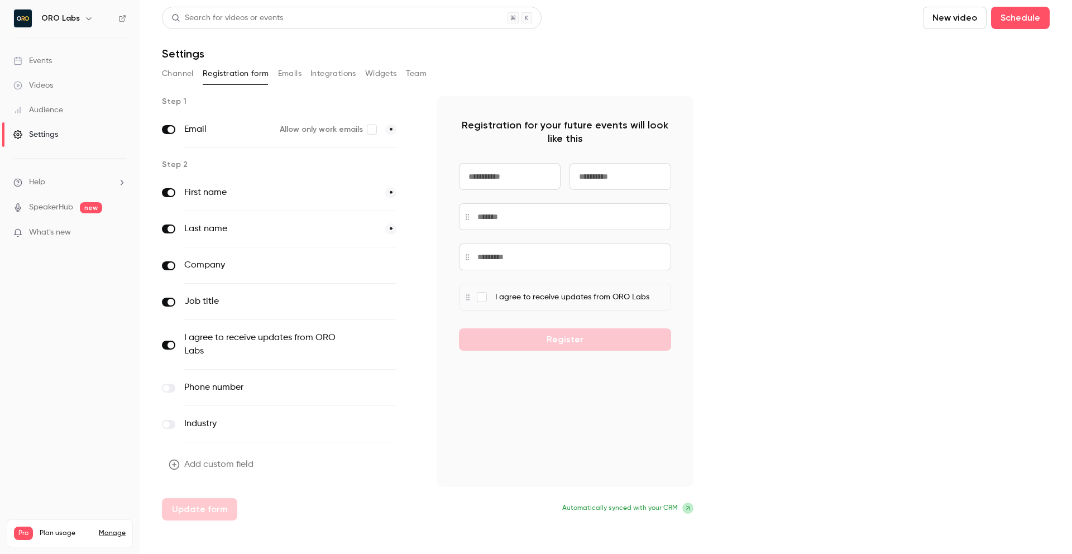
click at [366, 126] on label "Allow only work emails" at bounding box center [328, 129] width 97 height 11
click at [199, 510] on button "Update form" at bounding box center [199, 509] width 75 height 22
click at [748, 381] on div "Step 1 Email Allow only work emails * Step 2 First name * Last name * Company o…" at bounding box center [605, 308] width 887 height 424
click at [798, 336] on div "Step 1 Email Allow only work emails * Step 2 First name * Last name * Company o…" at bounding box center [605, 308] width 887 height 424
